Goal: Feedback & Contribution: Submit feedback/report problem

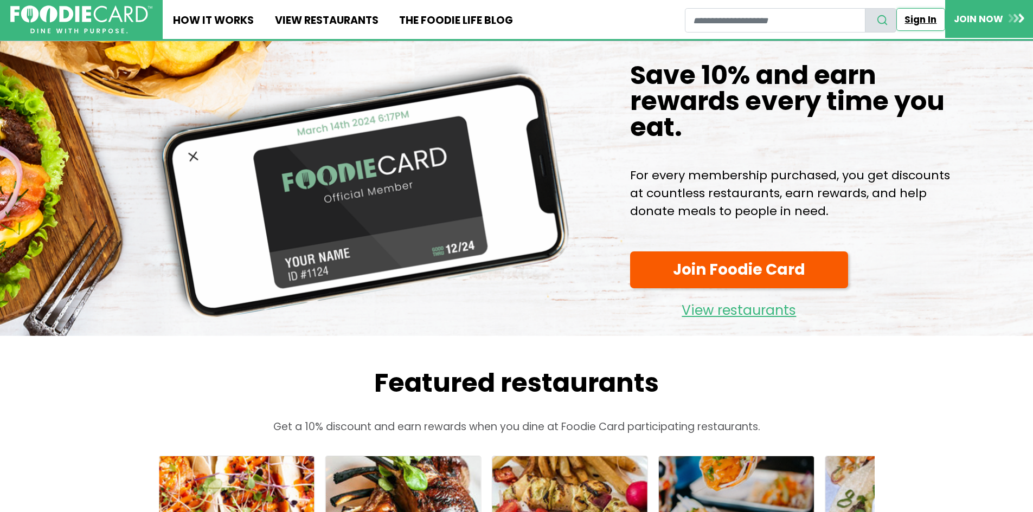
click at [928, 20] on link "Sign In" at bounding box center [920, 19] width 49 height 23
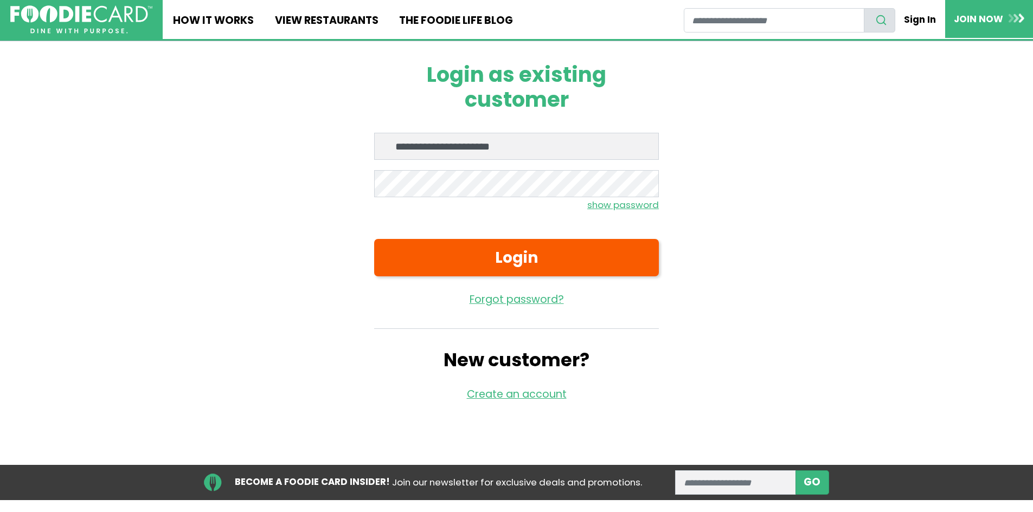
type input "**********"
click at [374, 239] on button "Login" at bounding box center [516, 257] width 285 height 37
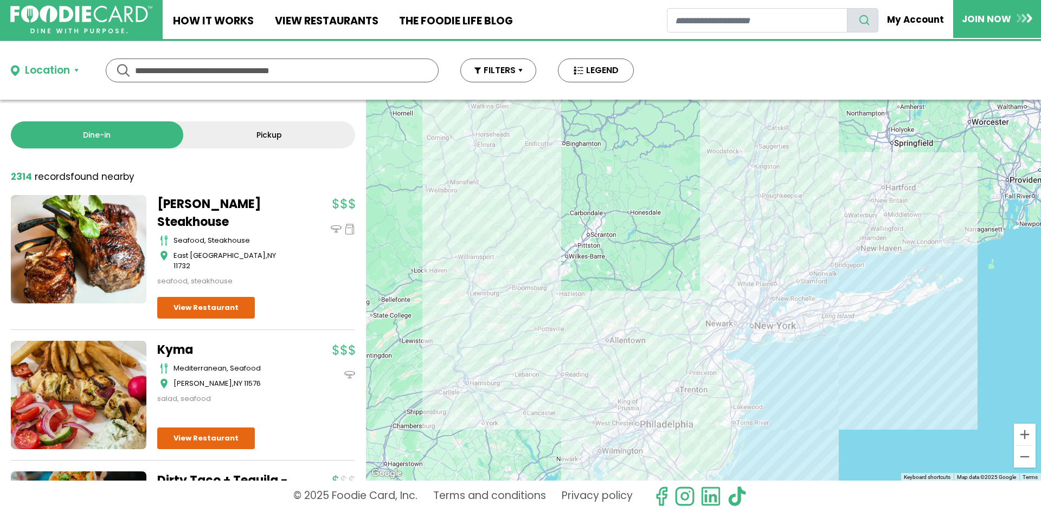
click at [272, 73] on input "text" at bounding box center [272, 70] width 274 height 23
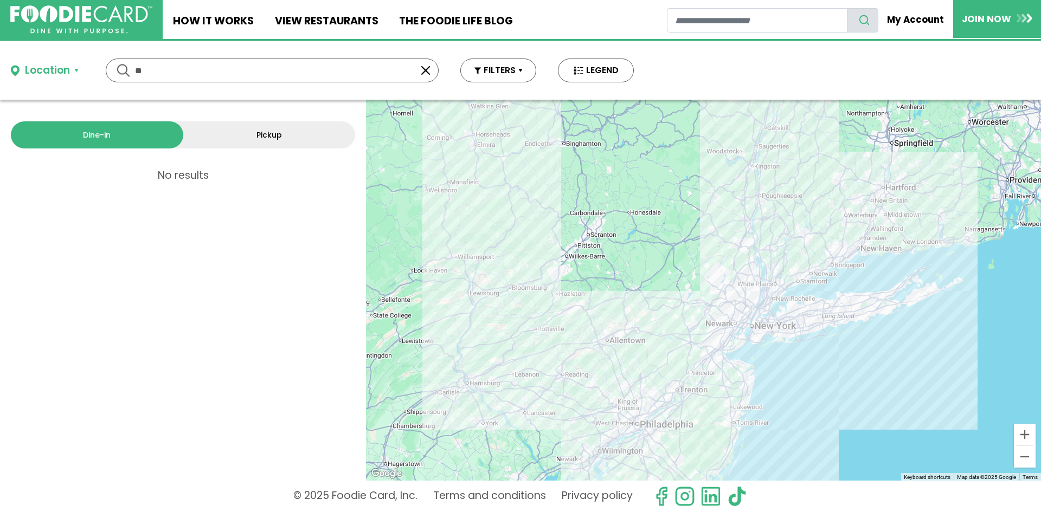
type input "*"
click at [356, 19] on link "View restaurants" at bounding box center [326, 19] width 124 height 39
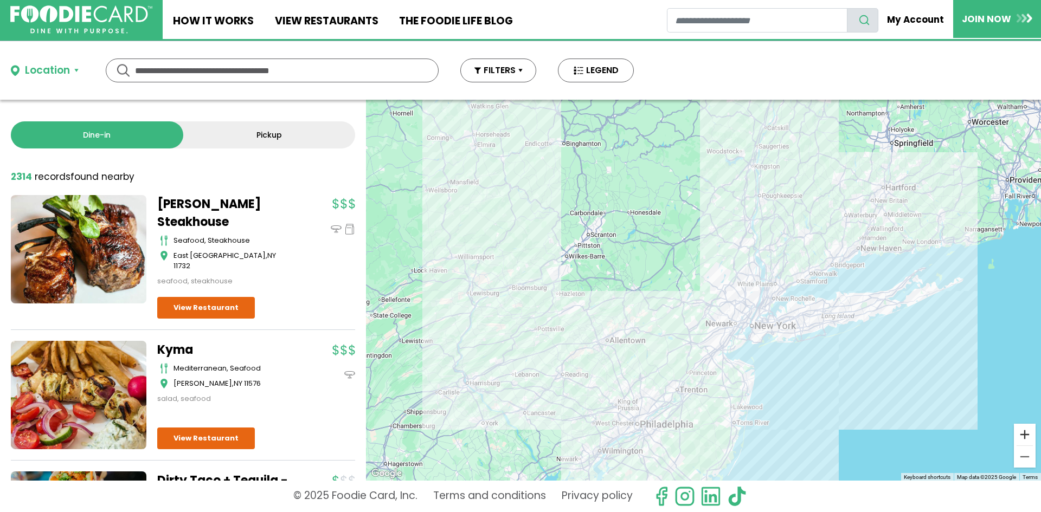
click at [1019, 437] on button "Zoom in" at bounding box center [1025, 435] width 22 height 22
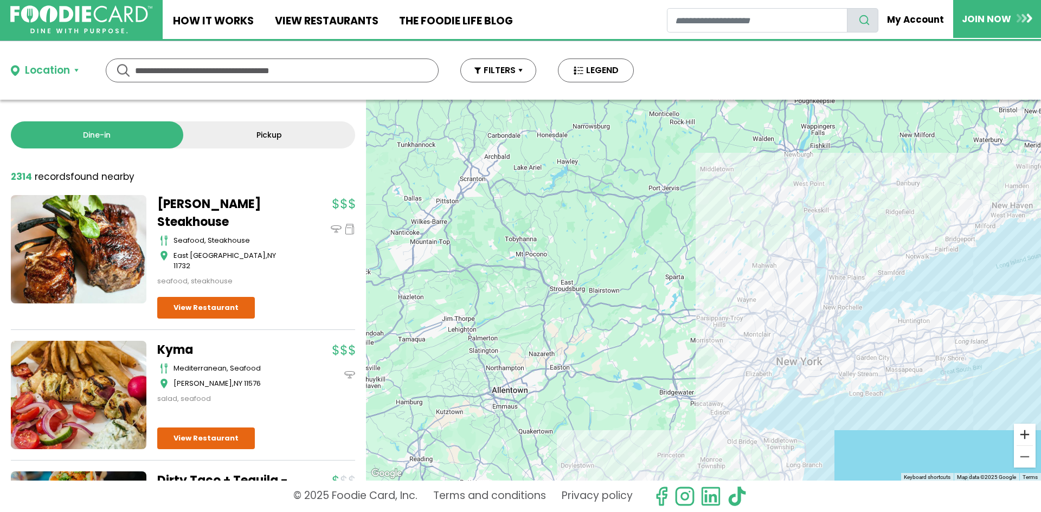
click at [1019, 437] on button "Zoom in" at bounding box center [1025, 435] width 22 height 22
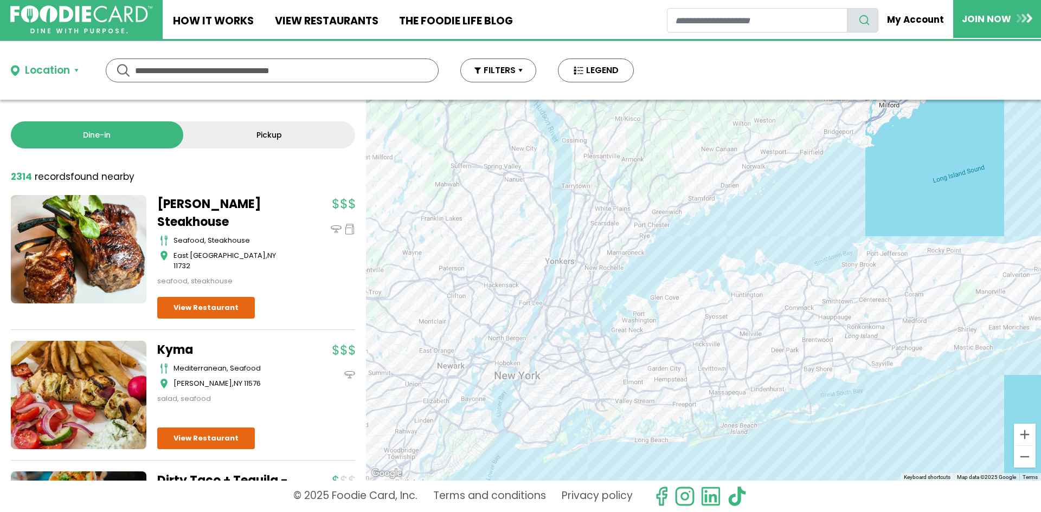
drag, startPoint x: 908, startPoint y: 420, endPoint x: 521, endPoint y: 361, distance: 391.6
click at [521, 361] on div "To navigate, press the arrow keys." at bounding box center [703, 290] width 675 height 381
click at [1025, 434] on button "Zoom in" at bounding box center [1025, 435] width 22 height 22
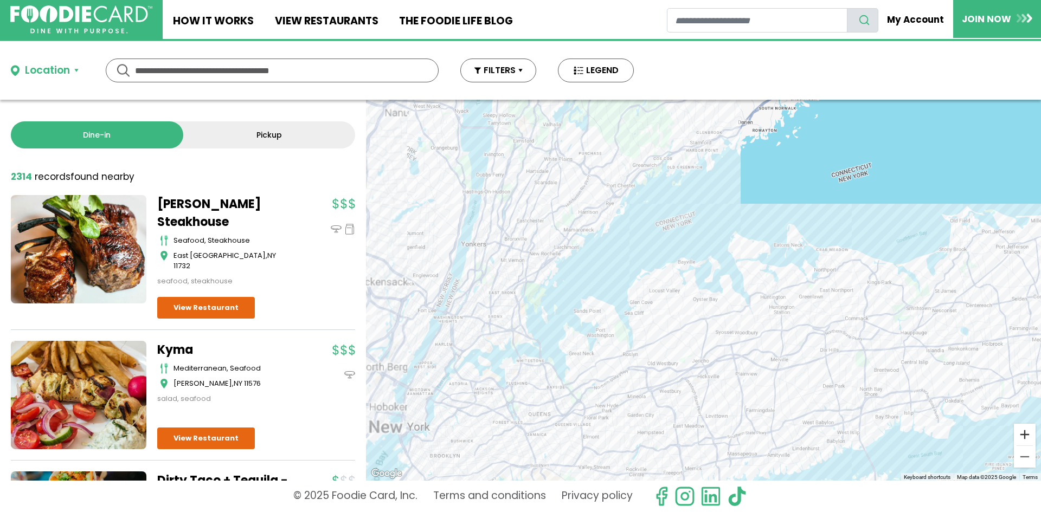
click at [1025, 434] on button "Zoom in" at bounding box center [1025, 435] width 22 height 22
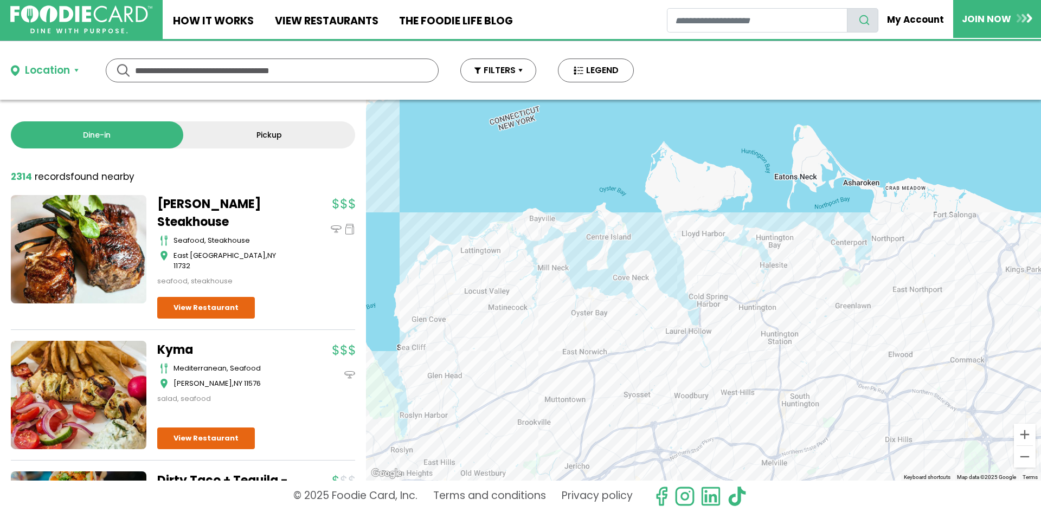
drag, startPoint x: 889, startPoint y: 391, endPoint x: 762, endPoint y: 390, distance: 126.3
click at [762, 390] on div "To navigate, press the arrow keys." at bounding box center [703, 290] width 675 height 381
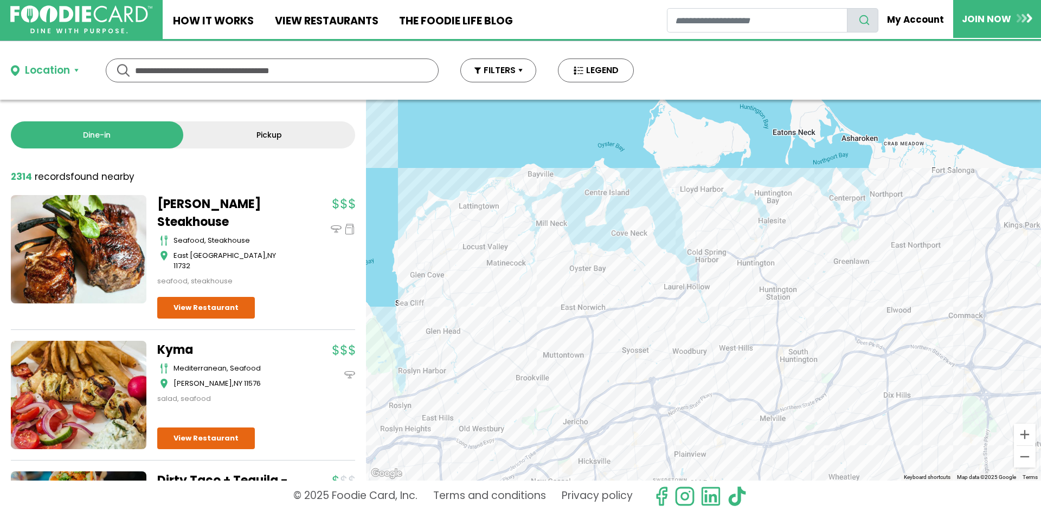
drag, startPoint x: 620, startPoint y: 419, endPoint x: 617, endPoint y: 371, distance: 47.2
click at [617, 371] on div "To navigate, press the arrow keys." at bounding box center [703, 290] width 675 height 381
click at [1020, 437] on button "Zoom in" at bounding box center [1025, 435] width 22 height 22
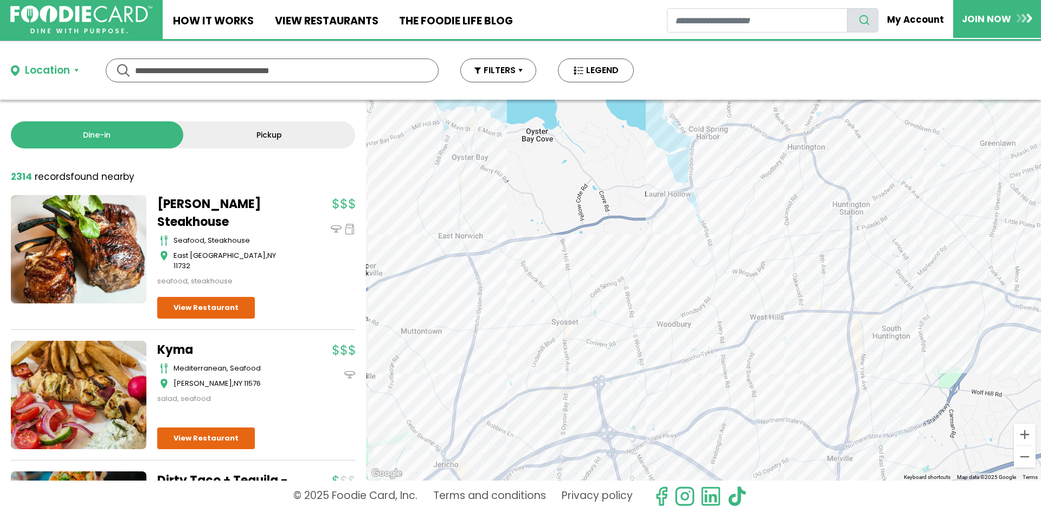
drag, startPoint x: 627, startPoint y: 419, endPoint x: 626, endPoint y: 326, distance: 93.2
click at [626, 326] on div "To navigate, press the arrow keys." at bounding box center [703, 290] width 675 height 381
click at [1026, 436] on button "Zoom in" at bounding box center [1025, 435] width 22 height 22
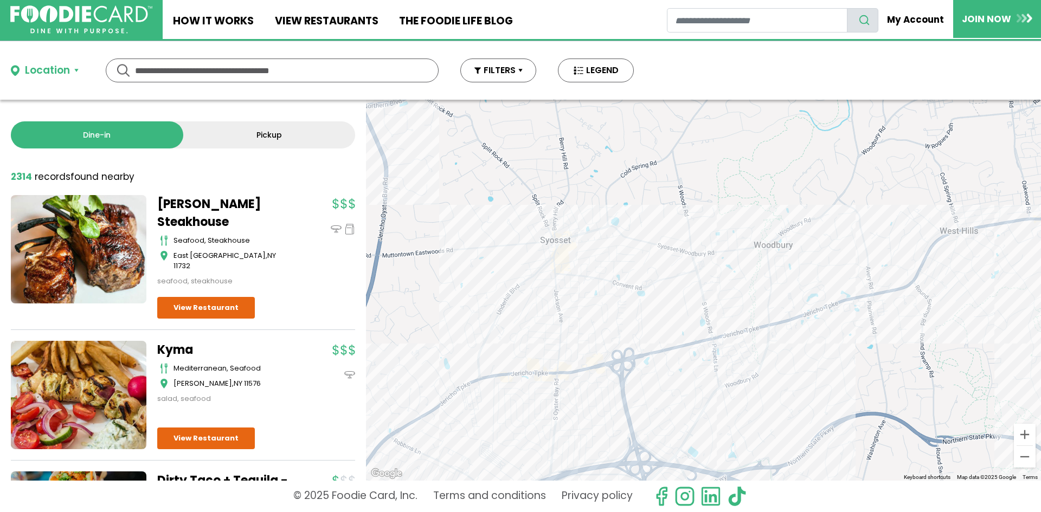
drag, startPoint x: 488, startPoint y: 429, endPoint x: 625, endPoint y: 304, distance: 184.9
click at [625, 304] on div "To navigate, press the arrow keys." at bounding box center [703, 290] width 675 height 381
click at [1024, 433] on button "Zoom in" at bounding box center [1025, 435] width 22 height 22
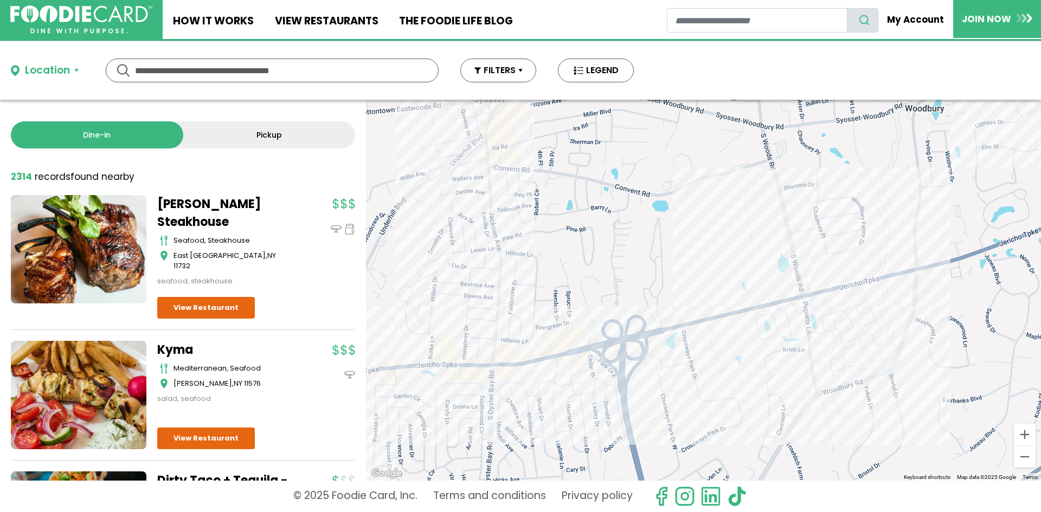
drag, startPoint x: 432, startPoint y: 409, endPoint x: 517, endPoint y: 314, distance: 127.9
click at [517, 314] on div "To navigate, press the arrow keys." at bounding box center [703, 290] width 675 height 381
click at [921, 24] on link "My Account" at bounding box center [916, 19] width 74 height 23
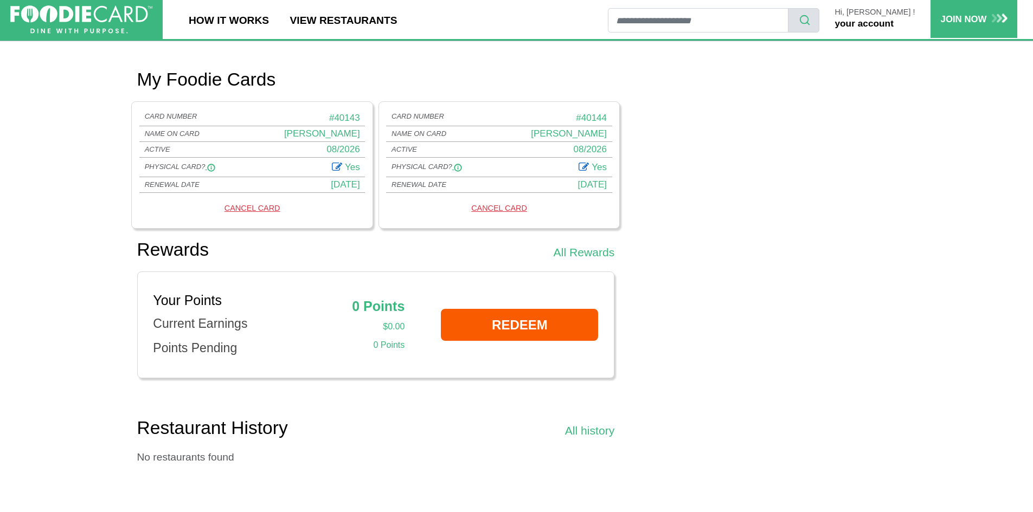
scroll to position [705, 0]
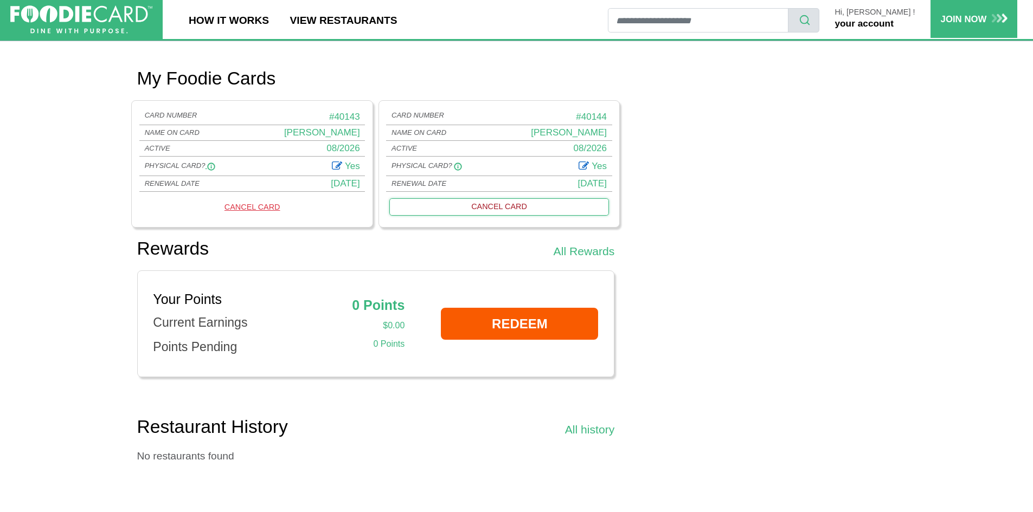
click at [494, 205] on link "CANCEL CARD" at bounding box center [499, 206] width 220 height 17
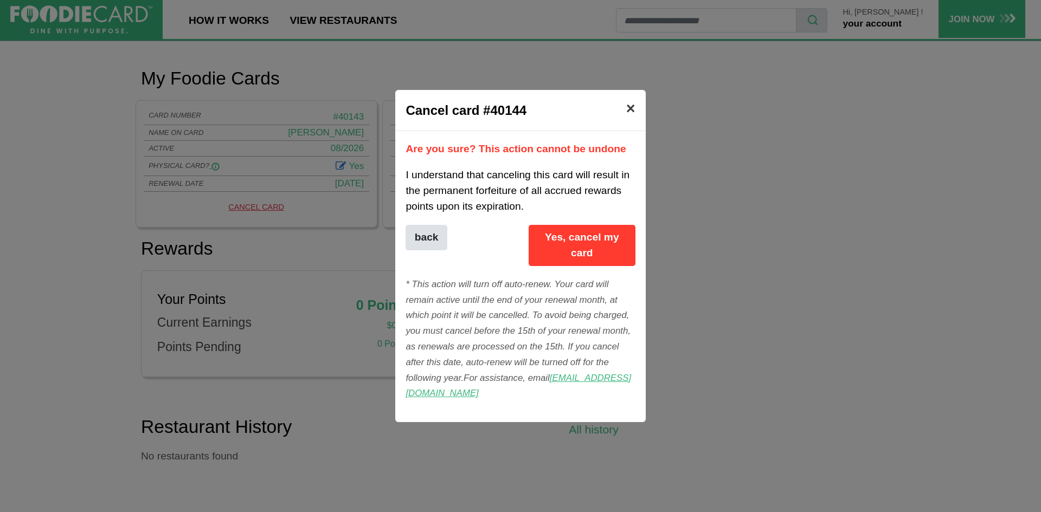
click at [631, 100] on span "×" at bounding box center [630, 108] width 9 height 17
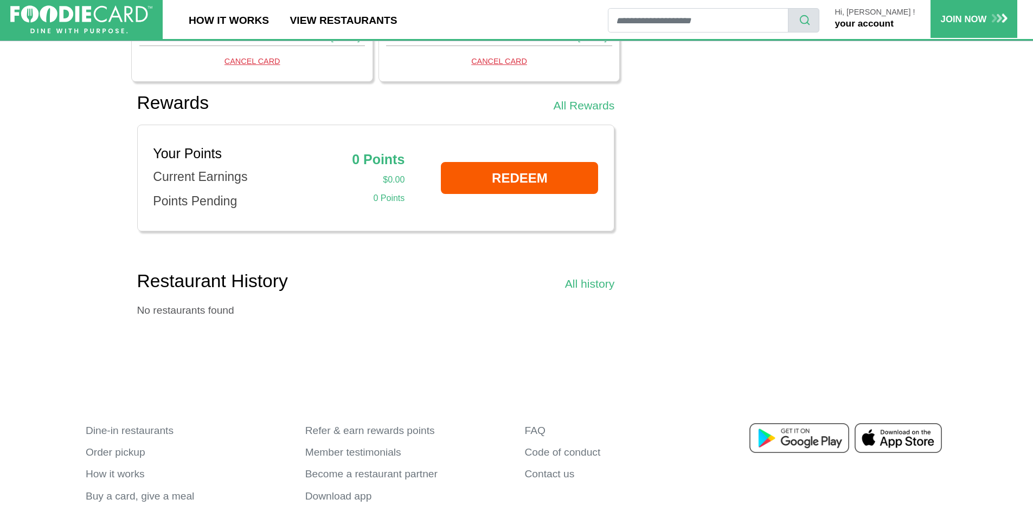
scroll to position [867, 0]
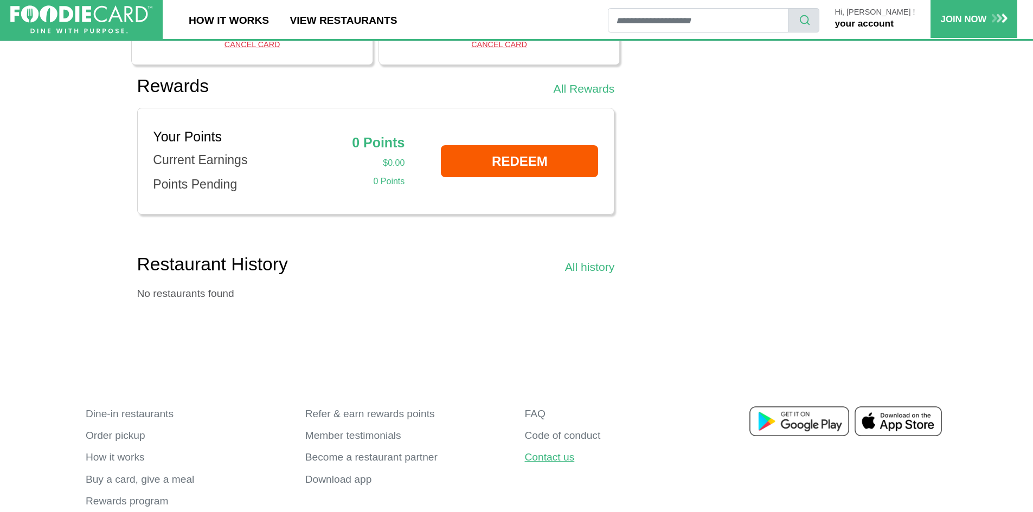
click at [550, 455] on link "Contact us" at bounding box center [626, 458] width 203 height 22
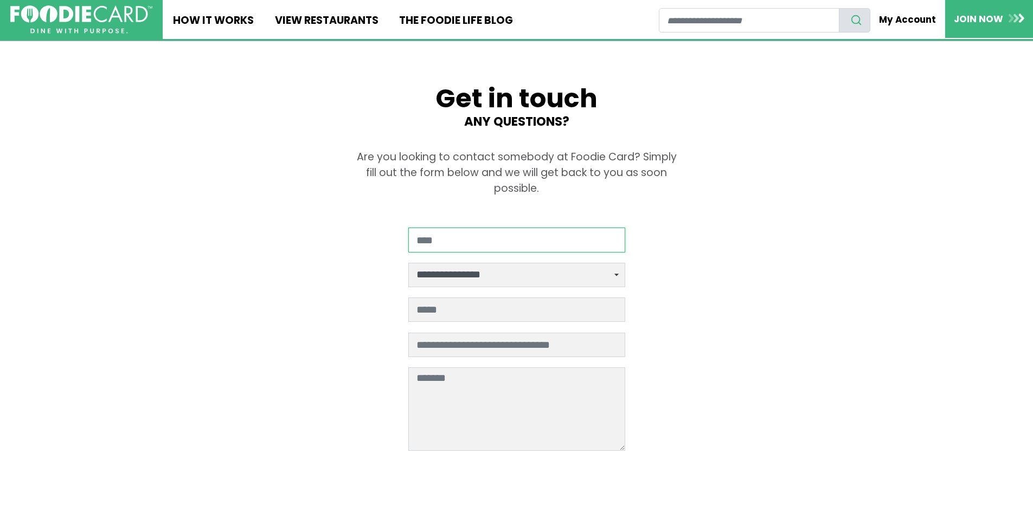
click at [437, 244] on input "Your Name" at bounding box center [516, 240] width 217 height 24
type input "**********"
click at [512, 275] on select "**********" at bounding box center [516, 275] width 217 height 24
select select "*****"
click at [408, 263] on select "**********" at bounding box center [516, 275] width 217 height 24
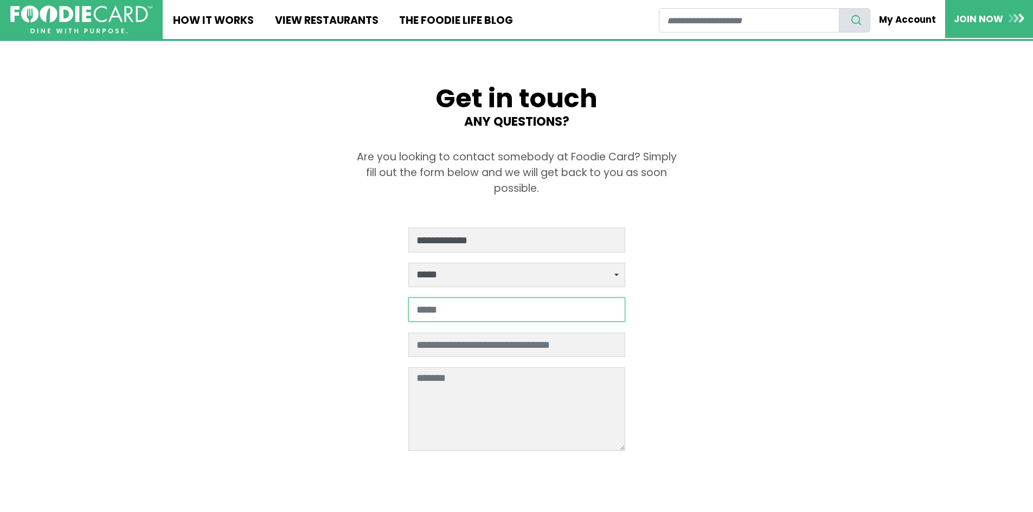
click at [447, 319] on input "Your email address" at bounding box center [516, 310] width 217 height 24
type input "**********"
click at [497, 344] on input "Restaurant name if applicable" at bounding box center [516, 345] width 217 height 24
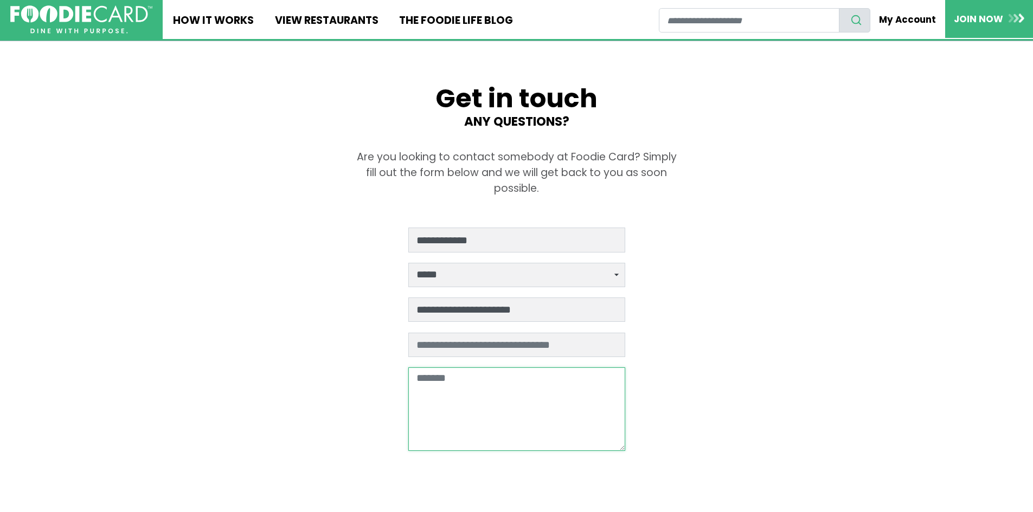
click at [498, 394] on textarea at bounding box center [516, 409] width 217 height 83
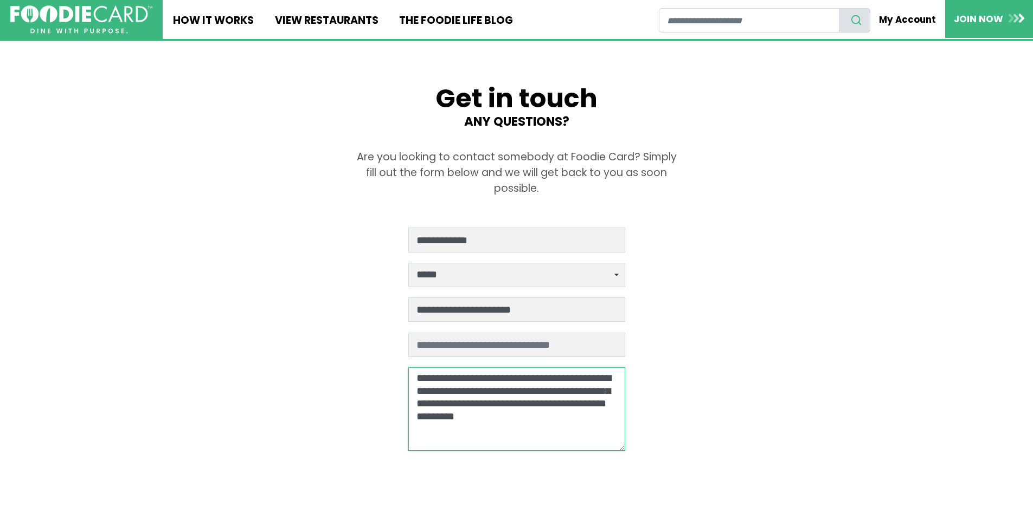
type textarea "**********"
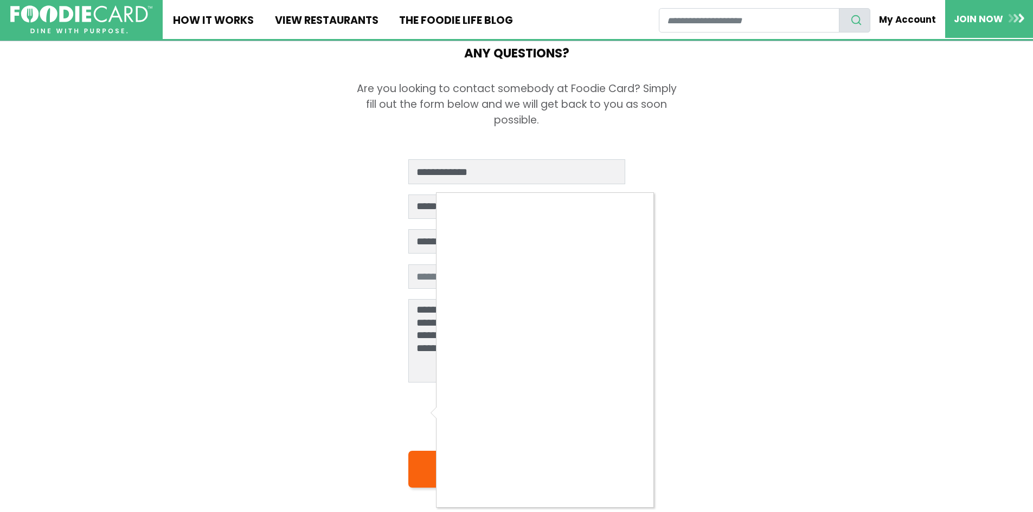
scroll to position [98, 0]
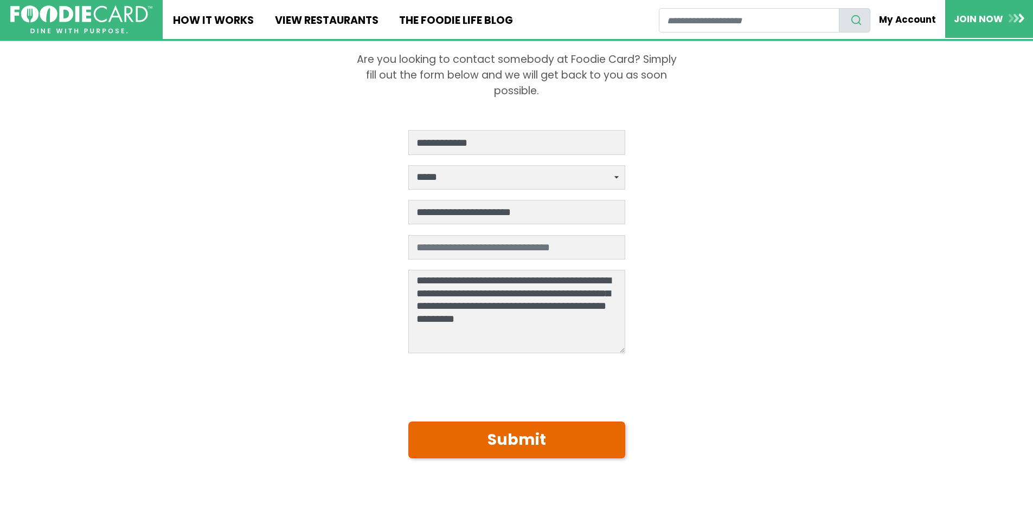
click at [484, 436] on button "Submit" at bounding box center [516, 440] width 217 height 37
